Goal: Navigation & Orientation: Find specific page/section

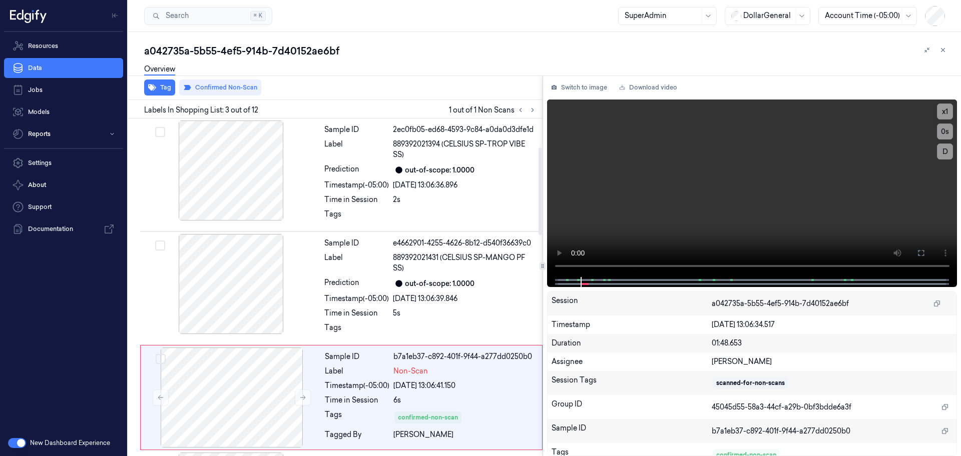
scroll to position [111, 0]
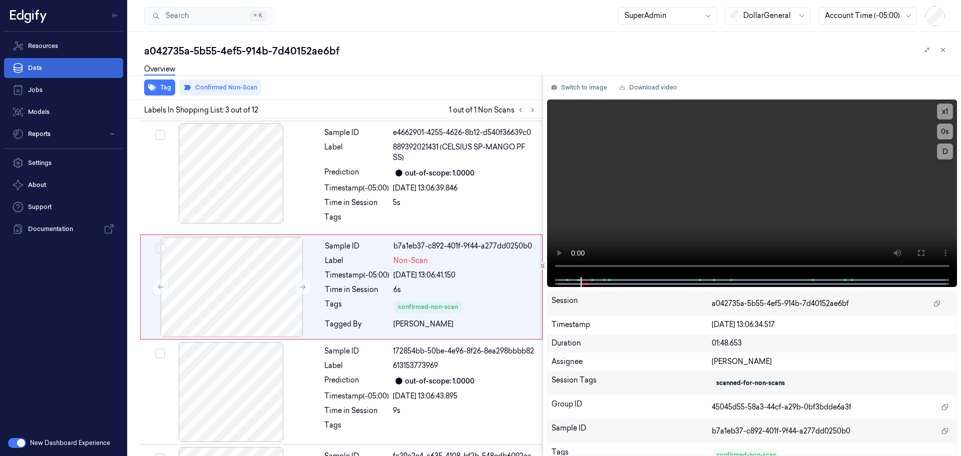
click at [70, 65] on link "Data" at bounding box center [63, 68] width 119 height 20
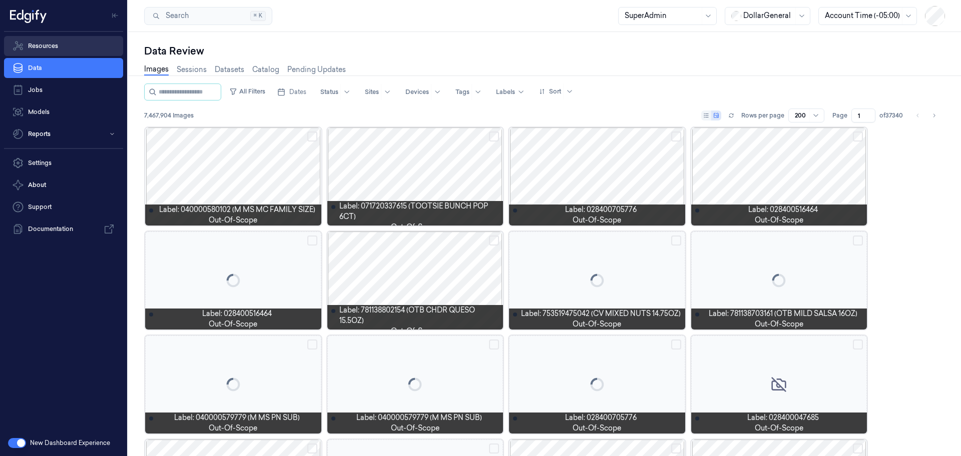
click at [66, 48] on link "Resources" at bounding box center [63, 46] width 119 height 20
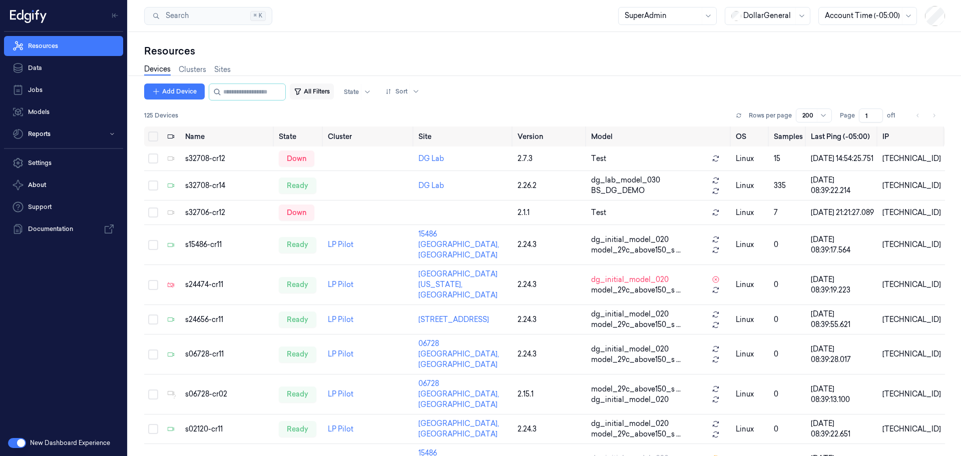
click at [317, 87] on button "All Filters" at bounding box center [312, 92] width 44 height 16
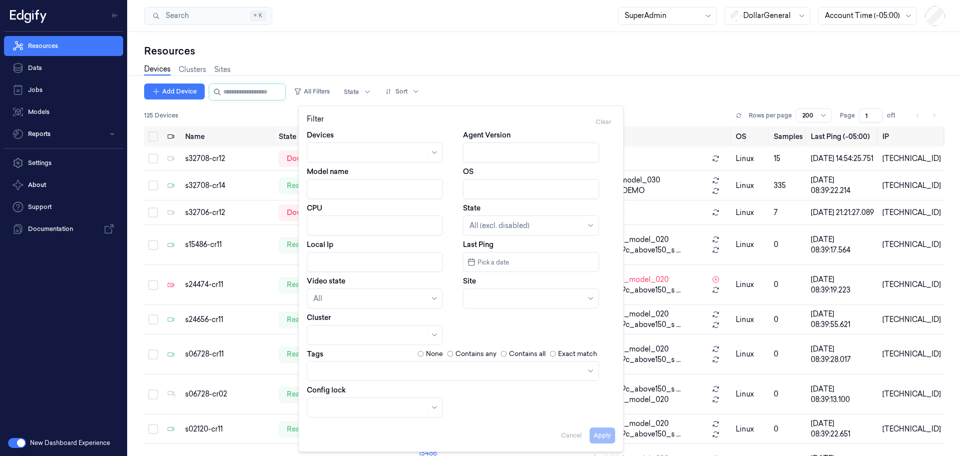
click at [572, 436] on div "Apply Cancel" at bounding box center [461, 432] width 308 height 24
click at [225, 69] on link "Sites" at bounding box center [222, 70] width 17 height 12
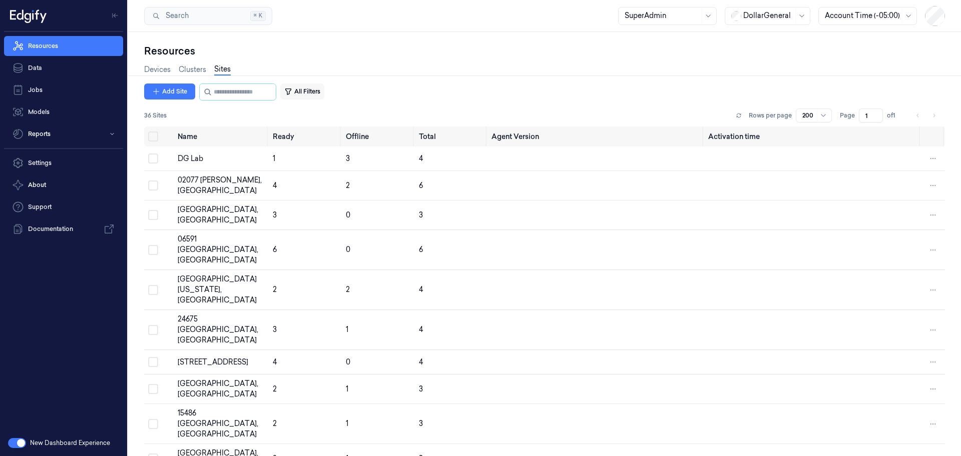
click at [315, 95] on button "All Filters" at bounding box center [302, 92] width 44 height 16
click at [470, 97] on div "Add Site All Filters" at bounding box center [544, 92] width 801 height 17
click at [307, 92] on button "All Filters" at bounding box center [302, 92] width 44 height 16
click at [452, 85] on div "Add Site All Filters" at bounding box center [544, 92] width 801 height 17
